Goal: Transaction & Acquisition: Subscribe to service/newsletter

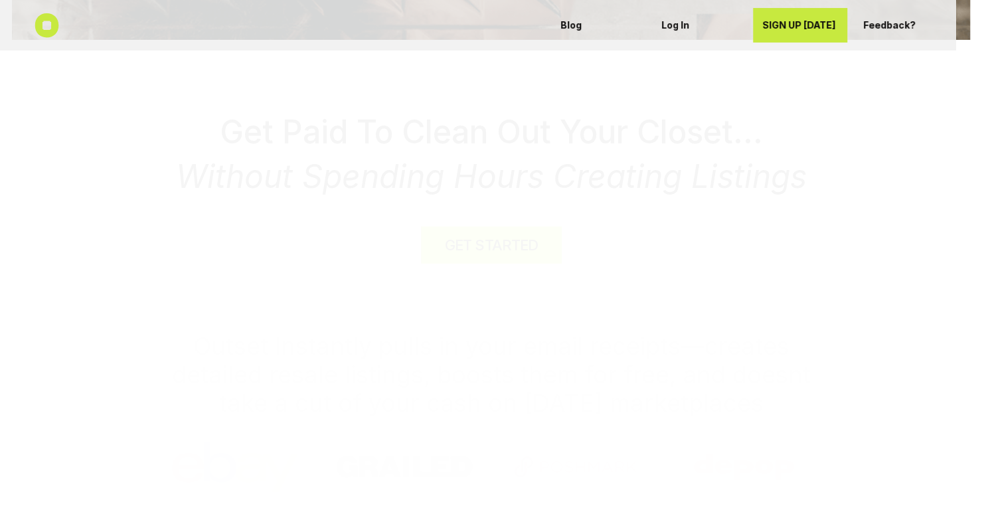
scroll to position [465, 0]
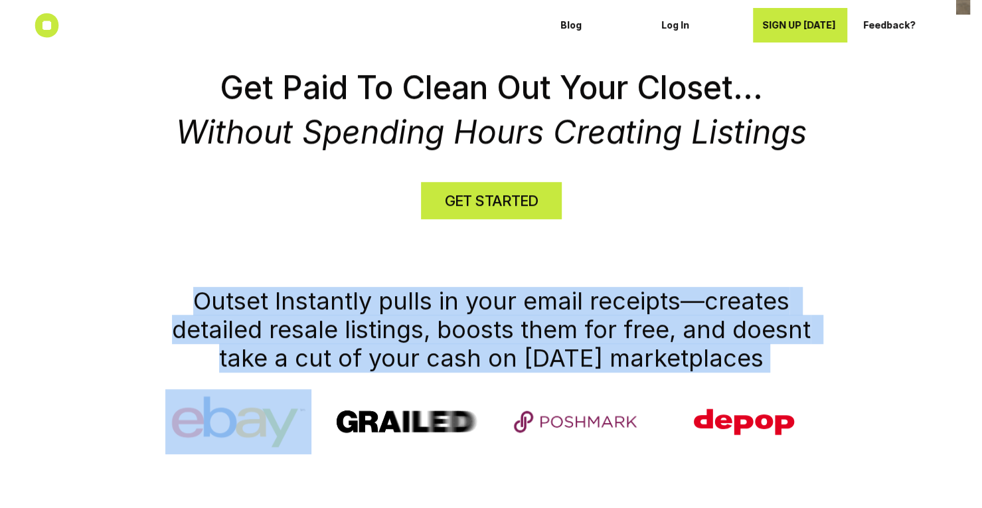
drag, startPoint x: 170, startPoint y: 309, endPoint x: 183, endPoint y: 388, distance: 80.1
click at [183, 388] on div "Outset Instantly pulls in your email receipts—creates detailed resale listings,…" at bounding box center [491, 370] width 664 height 167
click at [173, 350] on h1 "Outset Instantly pulls in your email receipts—creates detailed resale listings,…" at bounding box center [491, 330] width 664 height 86
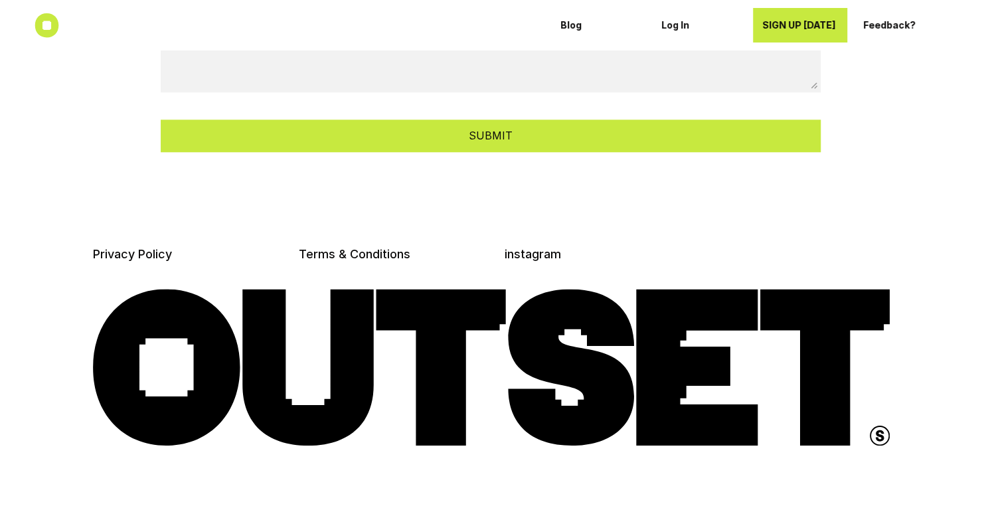
scroll to position [3715, 0]
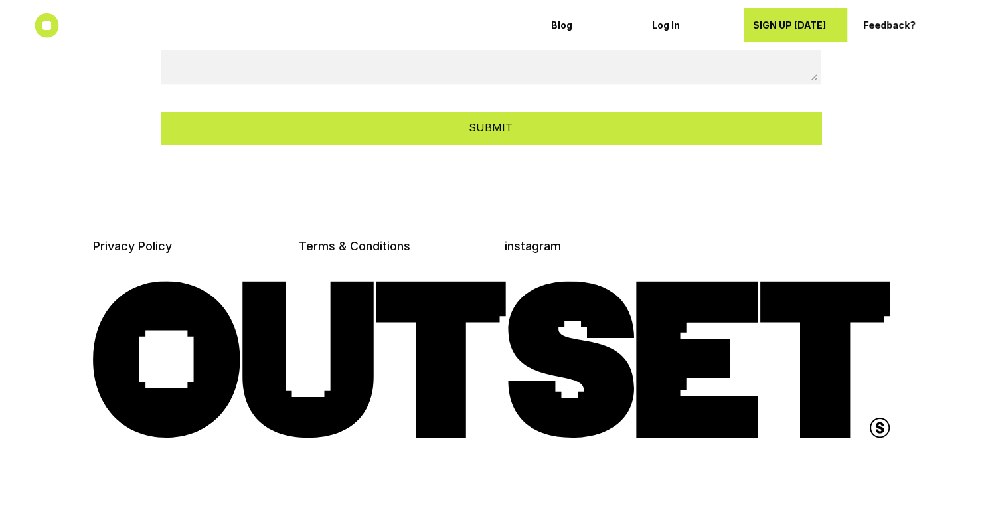
click at [825, 34] on div "SIGN UP [DATE]" at bounding box center [796, 25] width 86 height 21
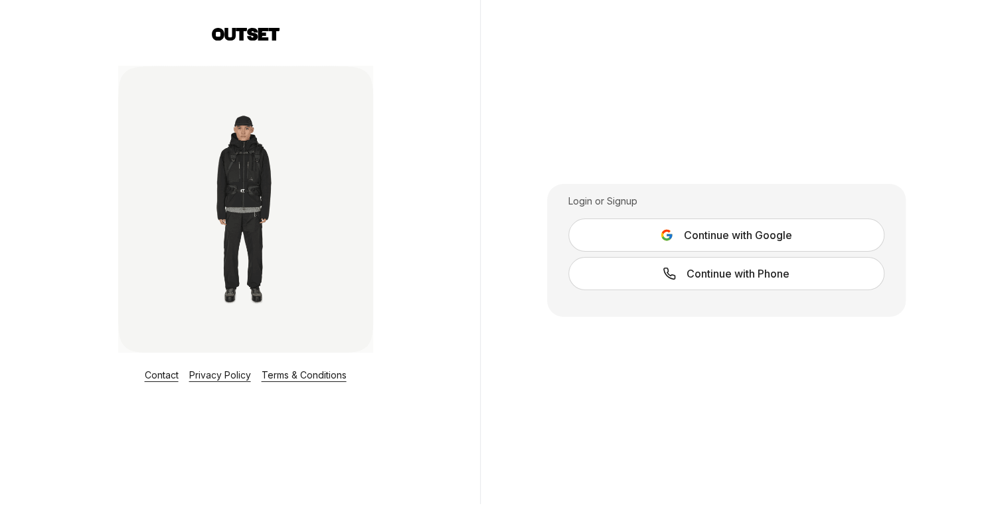
scroll to position [5, 0]
click at [605, 240] on button "Continue with Google" at bounding box center [726, 233] width 316 height 33
